Goal: Book appointment/travel/reservation

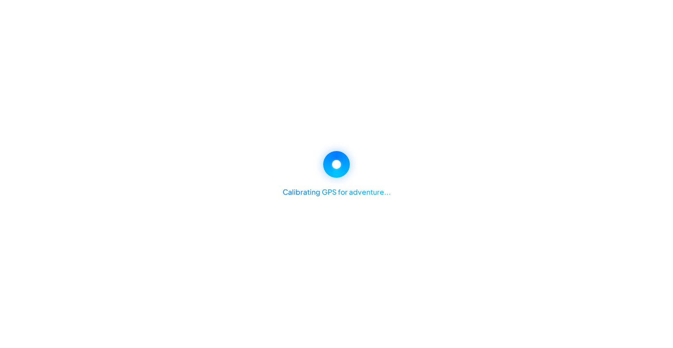
select select "********"
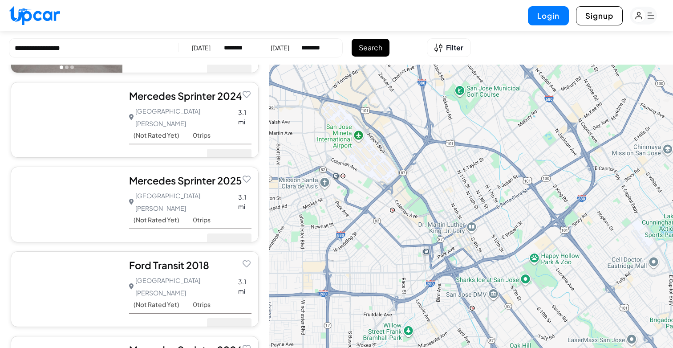
scroll to position [151, 0]
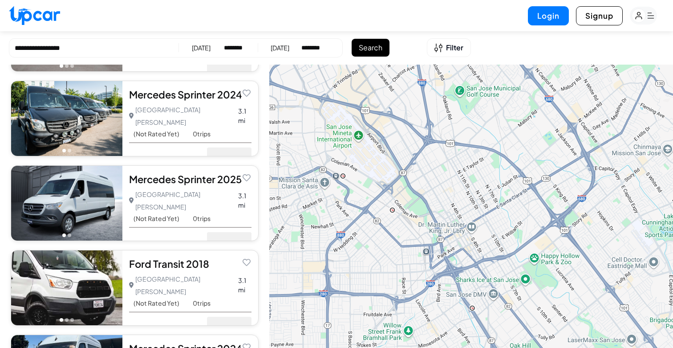
click at [170, 94] on div "Mercedes Sprinter 2024" at bounding box center [190, 94] width 122 height 13
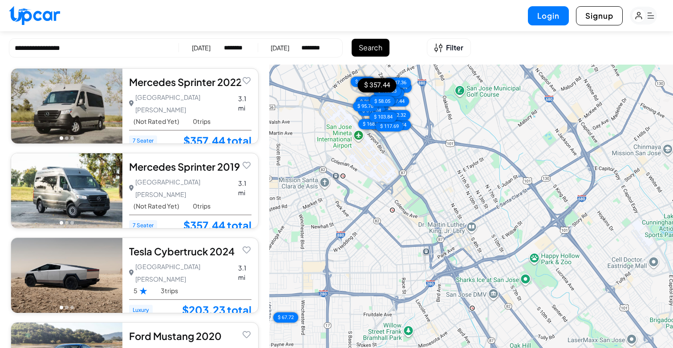
scroll to position [687, 0]
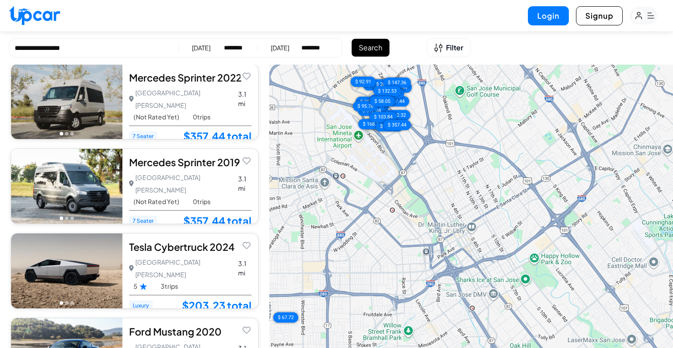
click at [204, 48] on div "10/21/2025" at bounding box center [201, 47] width 19 height 9
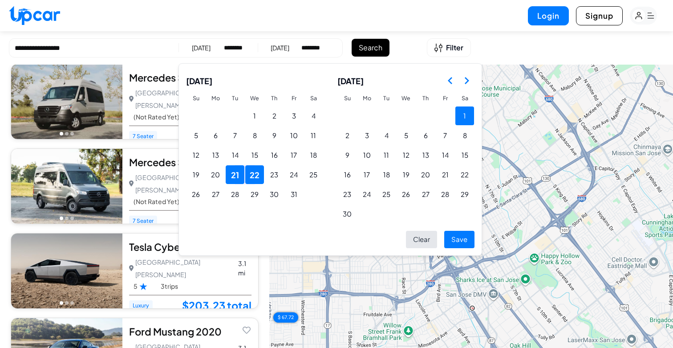
click at [460, 117] on button "1" at bounding box center [464, 115] width 19 height 19
click at [460, 130] on button "8" at bounding box center [464, 135] width 19 height 19
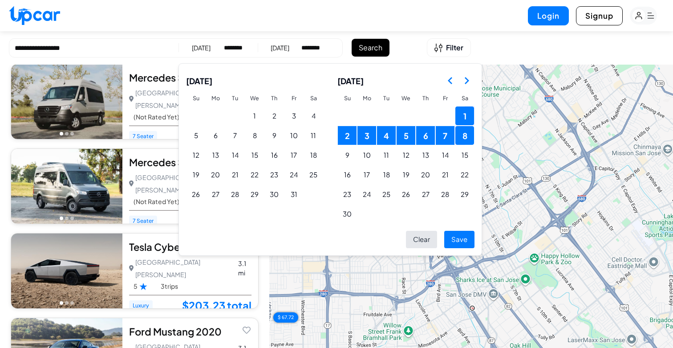
click at [465, 114] on button "1" at bounding box center [464, 115] width 19 height 19
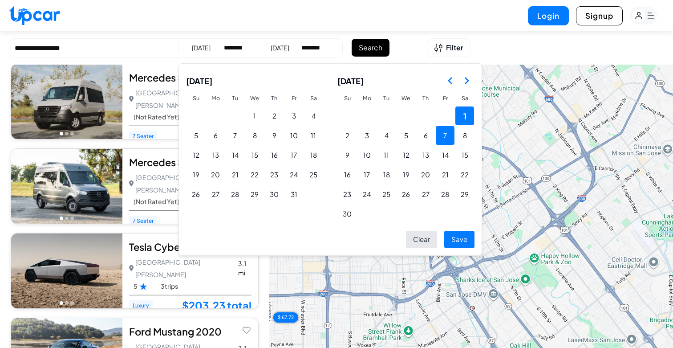
click at [449, 134] on button "7" at bounding box center [445, 135] width 19 height 19
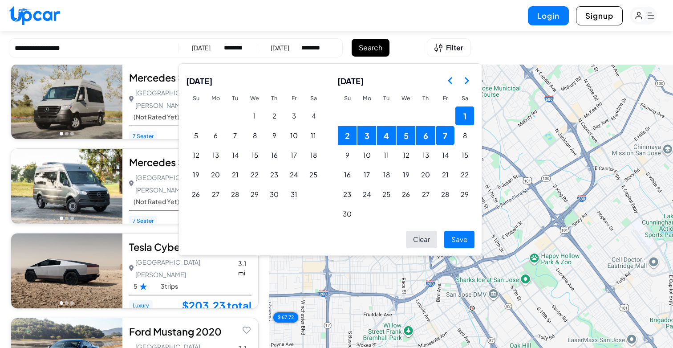
click at [461, 238] on button "Save" at bounding box center [459, 239] width 30 height 17
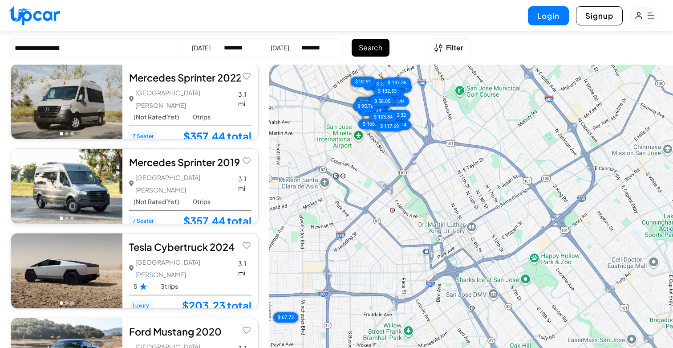
click at [371, 45] on button "Search" at bounding box center [371, 48] width 38 height 18
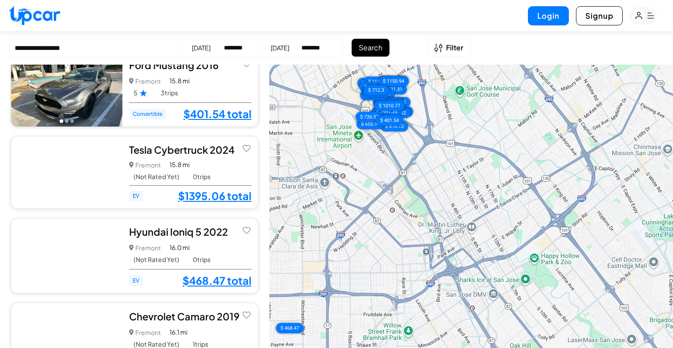
scroll to position [2831, 0]
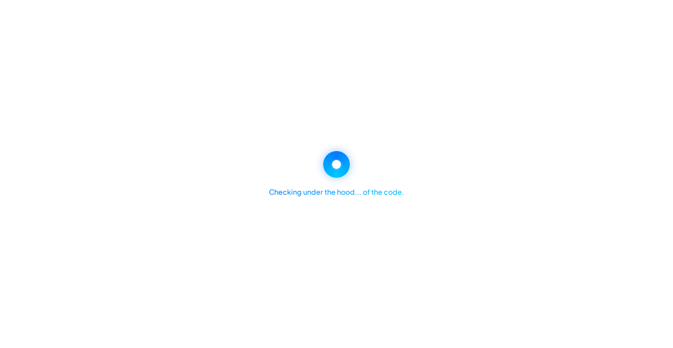
select select "********"
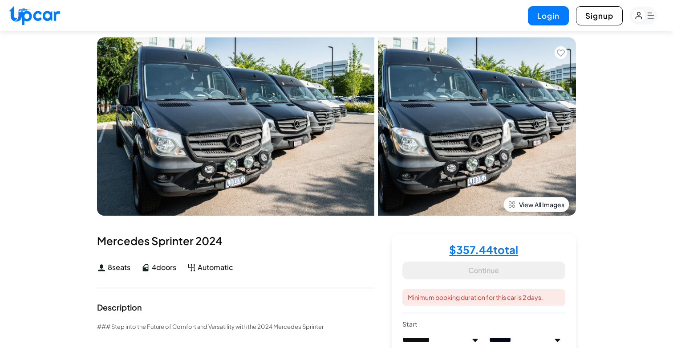
scroll to position [8, 0]
click at [235, 126] on img at bounding box center [235, 127] width 277 height 178
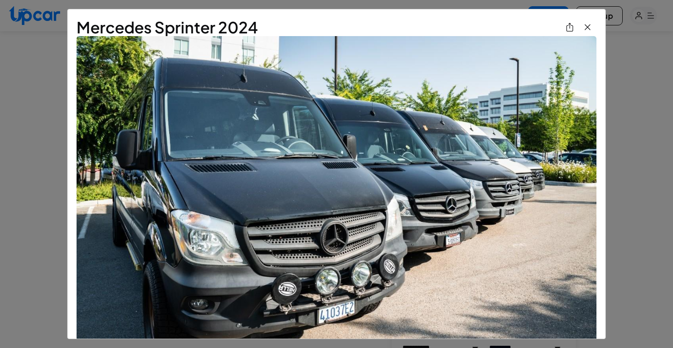
scroll to position [0, 0]
click at [637, 207] on div "Mercedes Sprinter 2024" at bounding box center [336, 174] width 673 height 348
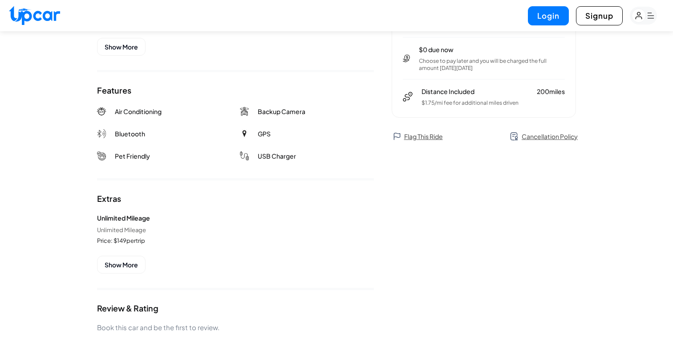
scroll to position [435, 0]
